Goal: Find specific page/section: Find specific page/section

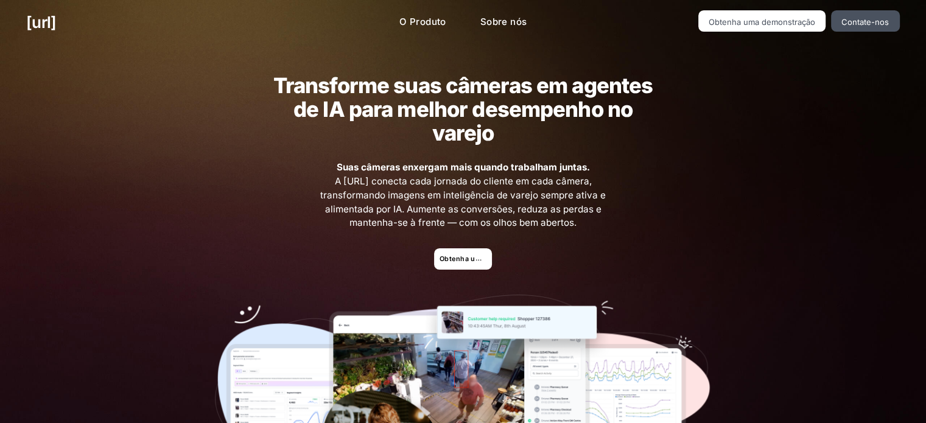
click at [845, 137] on div "Transforme suas câmeras em agentes de IA para melhor desempenho no varejo Suas …" at bounding box center [463, 285] width 926 height 480
click at [429, 18] on font "O Produto" at bounding box center [422, 22] width 47 height 12
click at [763, 12] on link "Obtenha uma demonstração" at bounding box center [762, 20] width 128 height 21
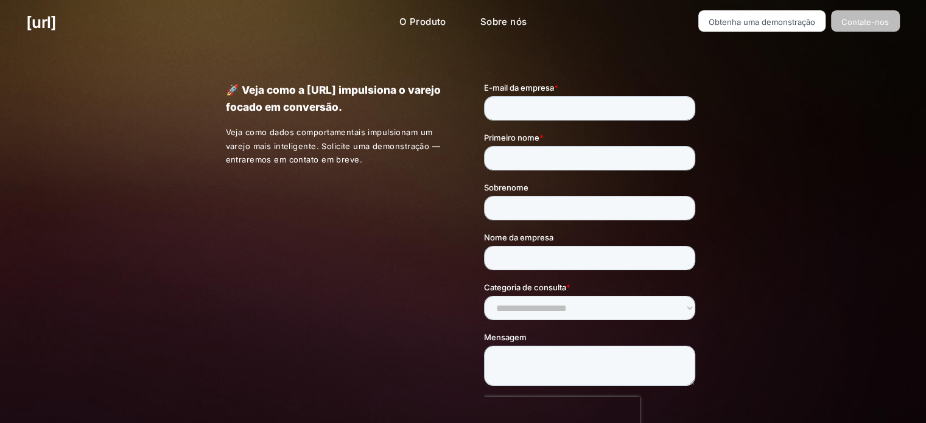
click at [869, 23] on font "Contate-nos" at bounding box center [864, 22] width 47 height 10
